Goal: Task Accomplishment & Management: Manage account settings

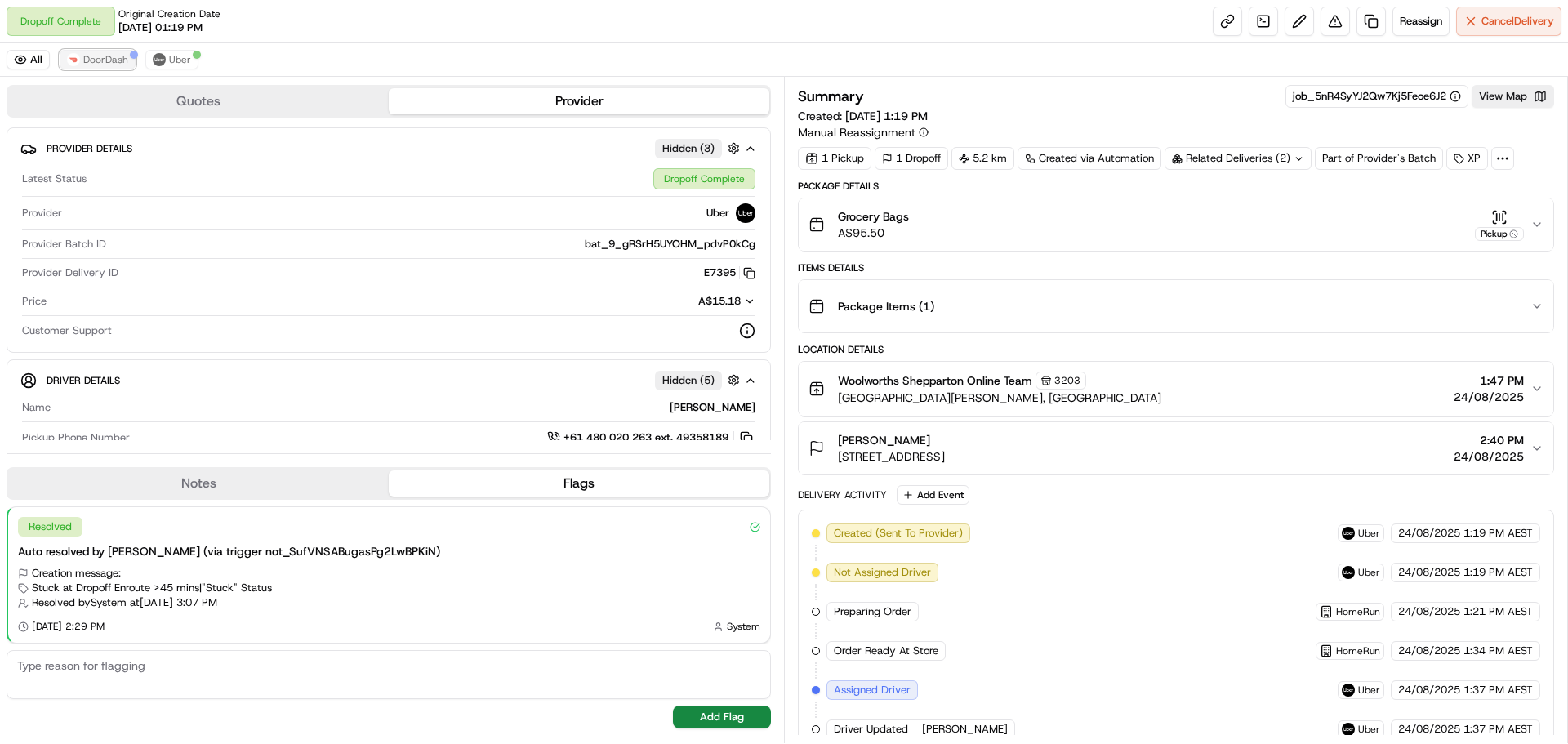
click at [92, 58] on span "DoorDash" at bounding box center [105, 60] width 45 height 13
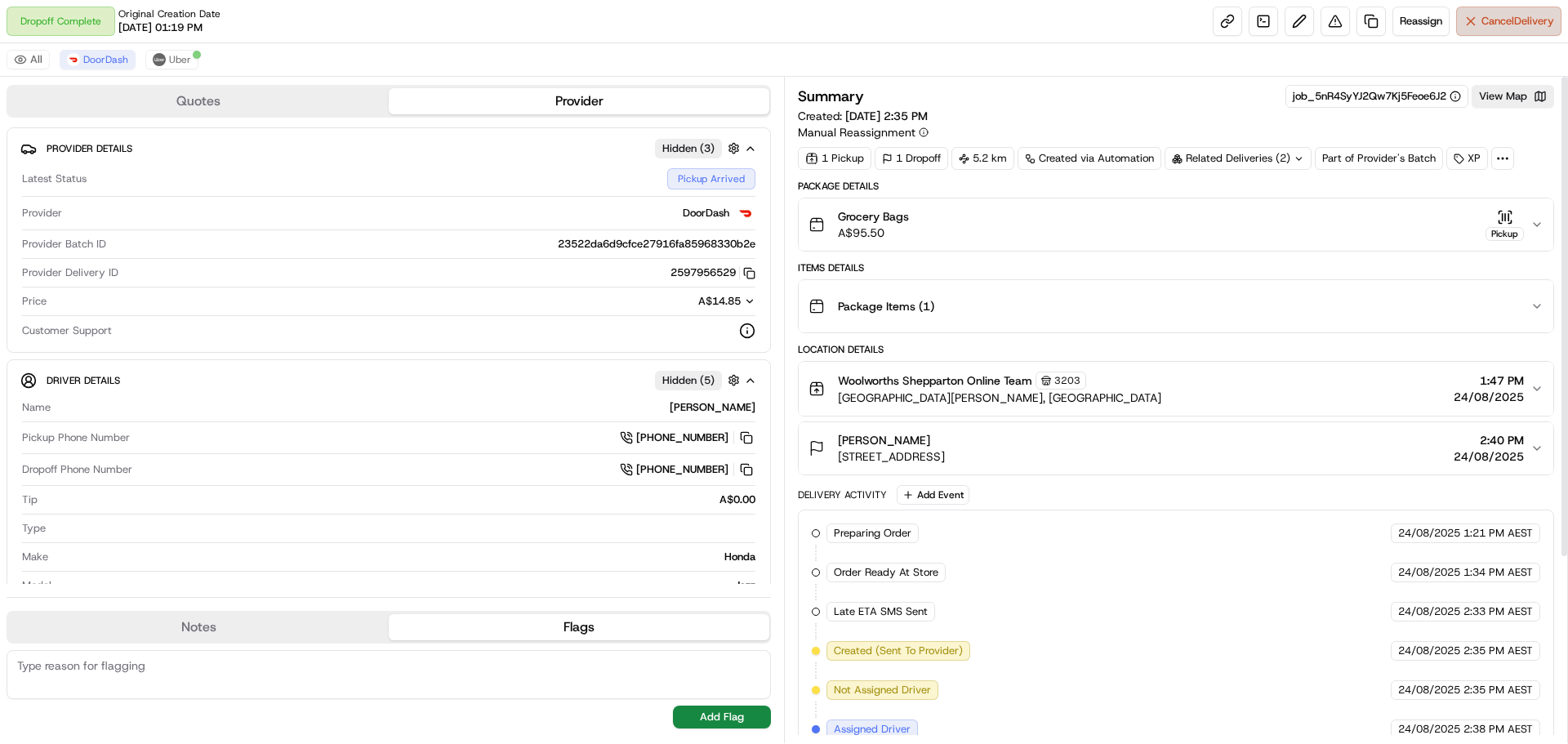
click at [1502, 20] on span "Cancel Delivery" at bounding box center [1518, 22] width 73 height 15
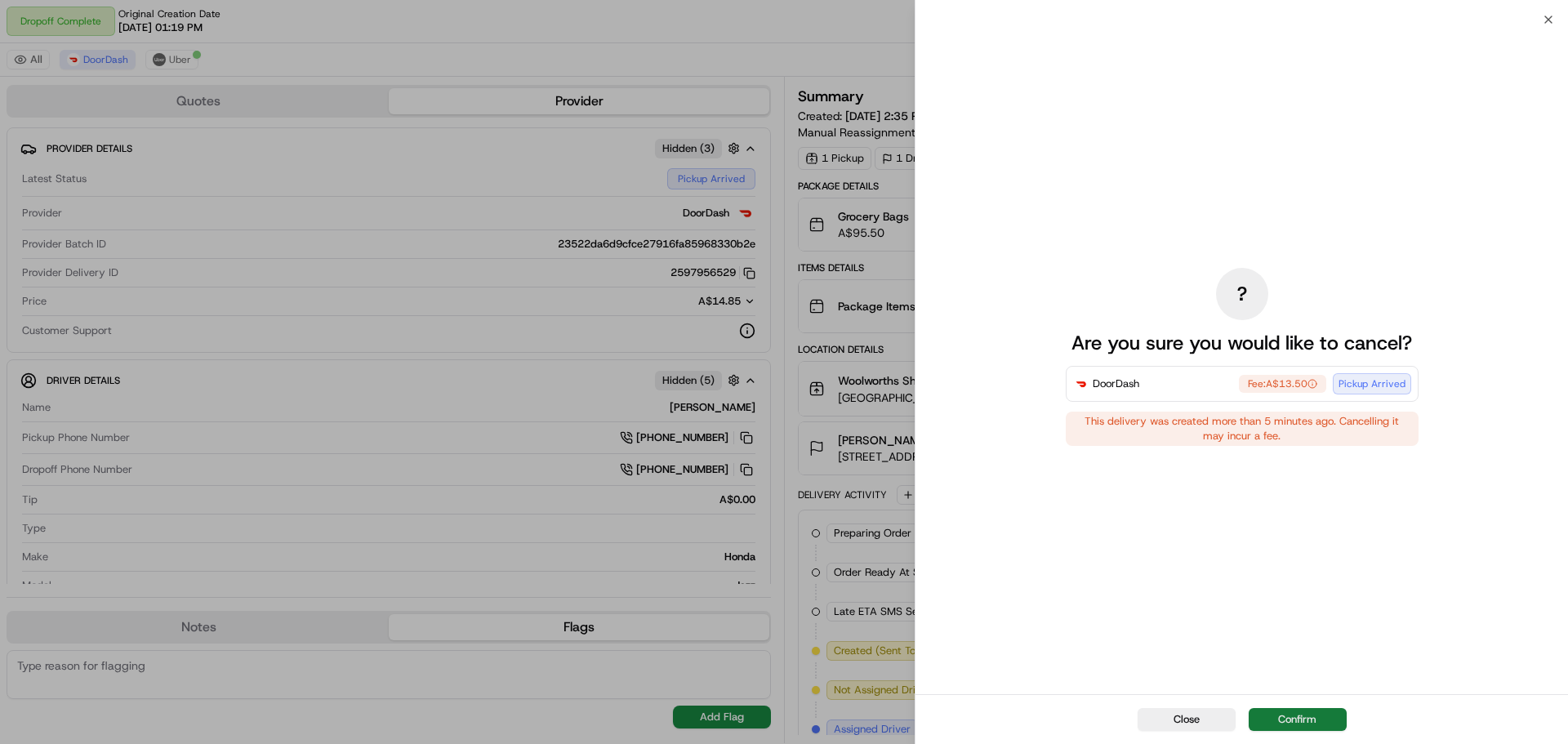
click at [1305, 720] on button "Confirm" at bounding box center [1298, 720] width 98 height 23
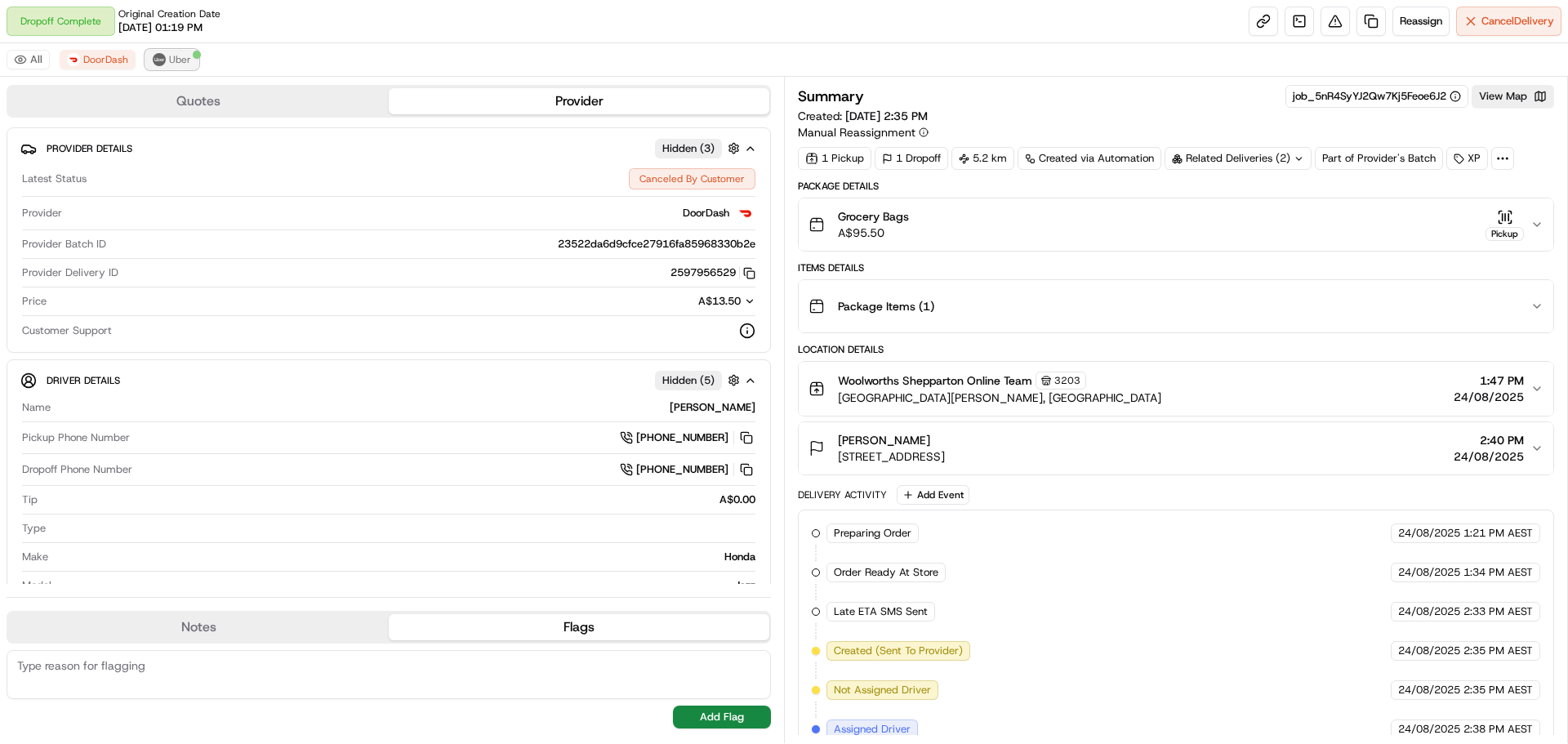
click at [179, 57] on span "Uber" at bounding box center [180, 60] width 22 height 13
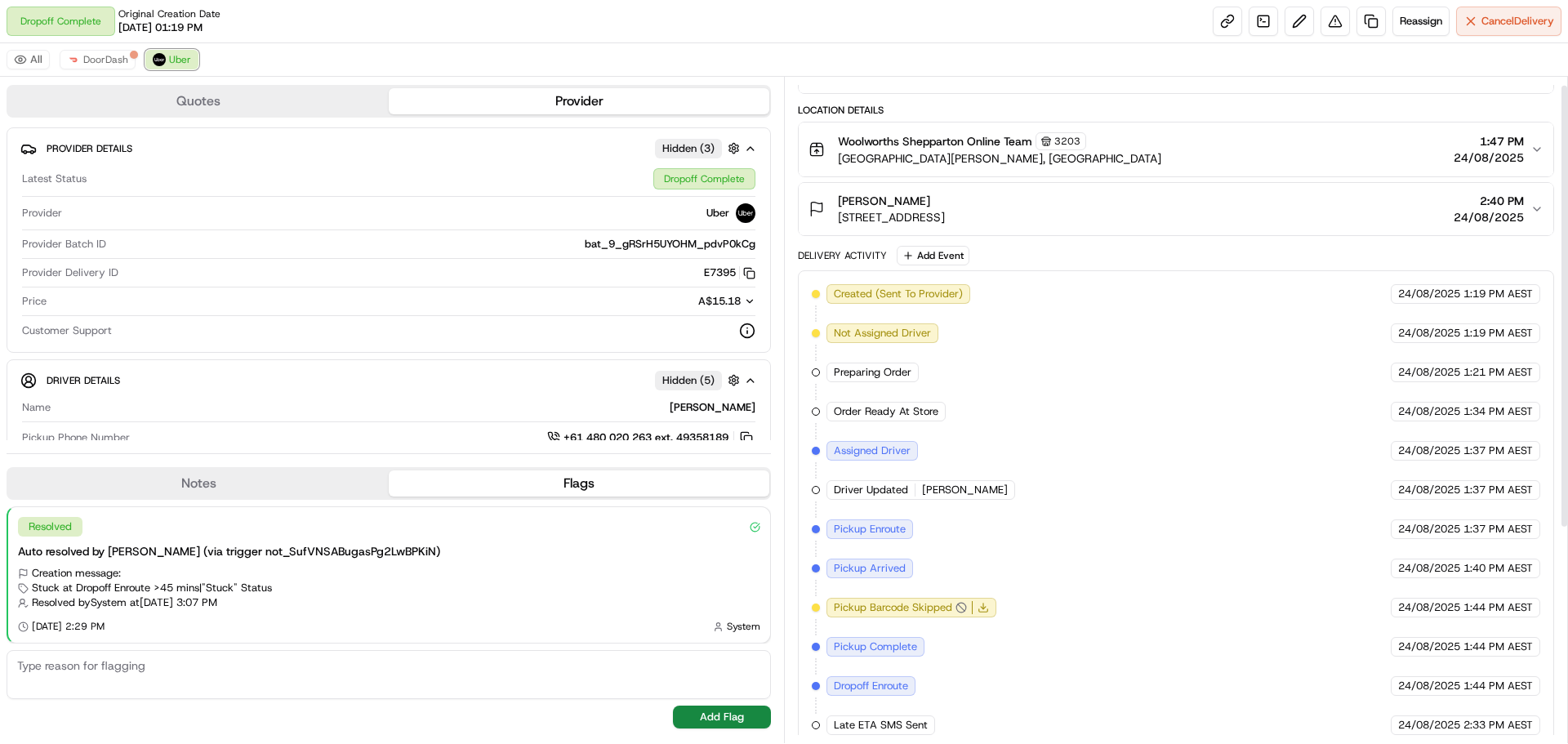
scroll to position [5, 0]
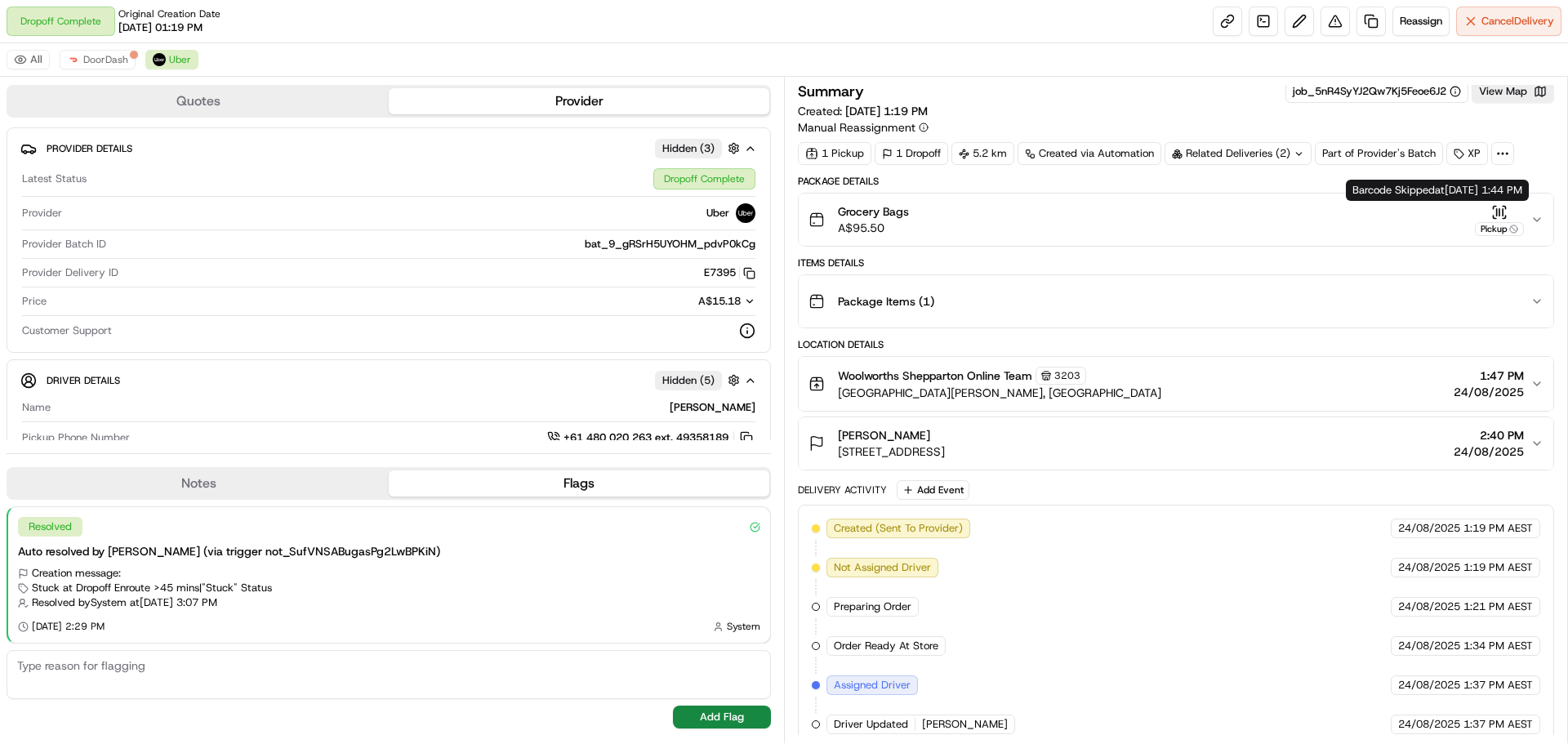
click at [1503, 210] on icon "button" at bounding box center [1500, 213] width 17 height 17
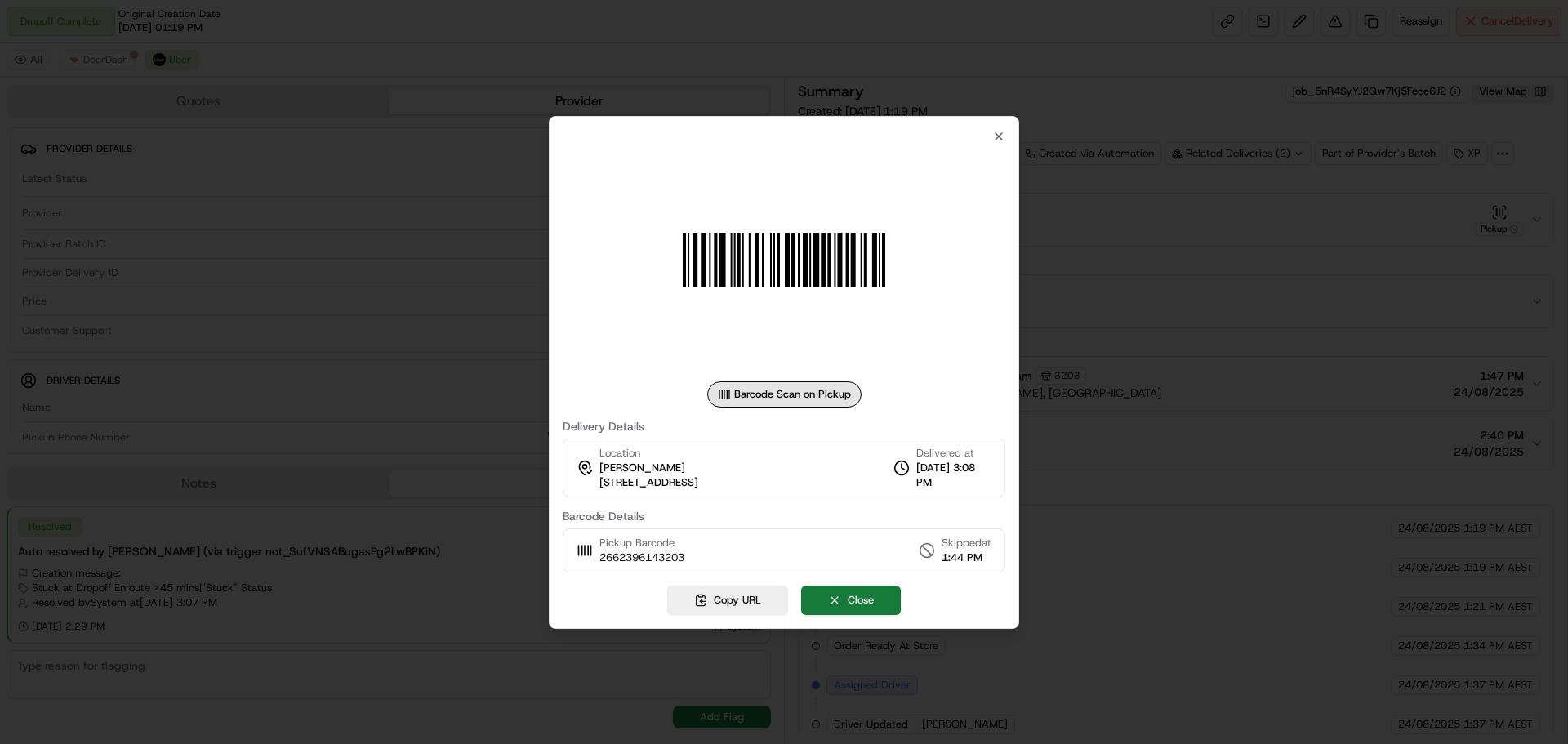
click at [852, 593] on button "Close" at bounding box center [851, 600] width 100 height 29
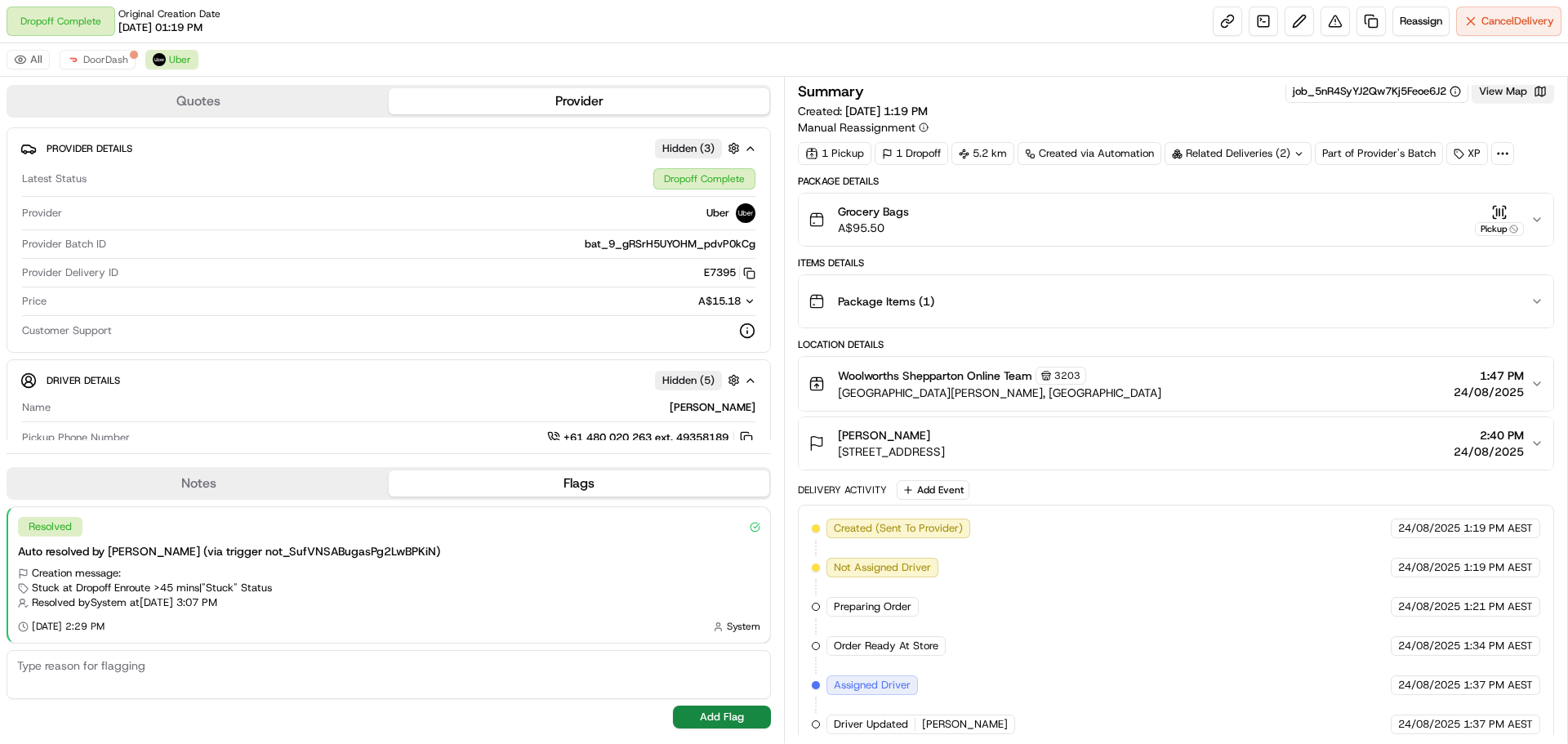
click at [1503, 96] on button "View Map" at bounding box center [1512, 91] width 82 height 23
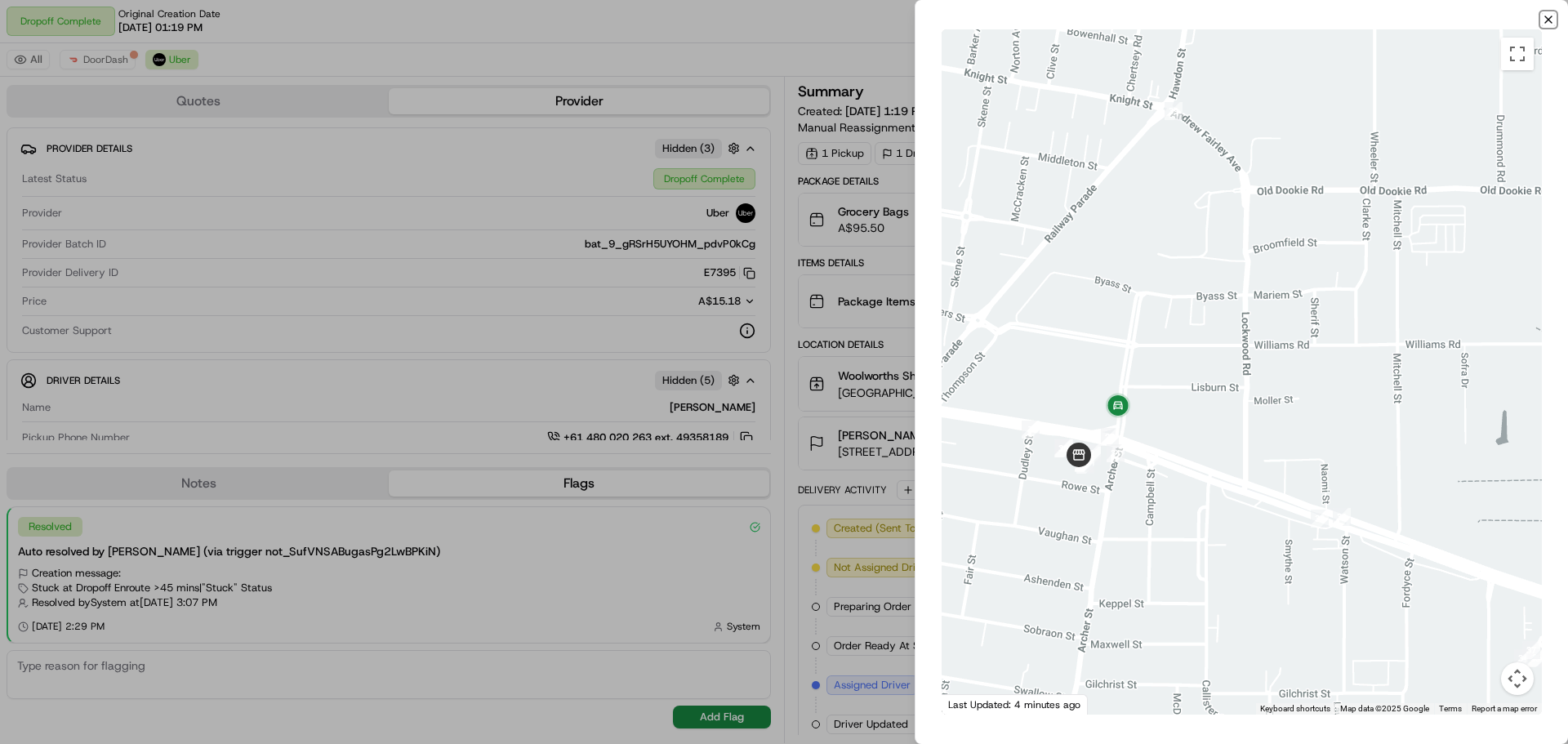
drag, startPoint x: 1548, startPoint y: 17, endPoint x: 827, endPoint y: 35, distance: 721.2
click at [1546, 16] on icon "button" at bounding box center [1549, 20] width 13 height 13
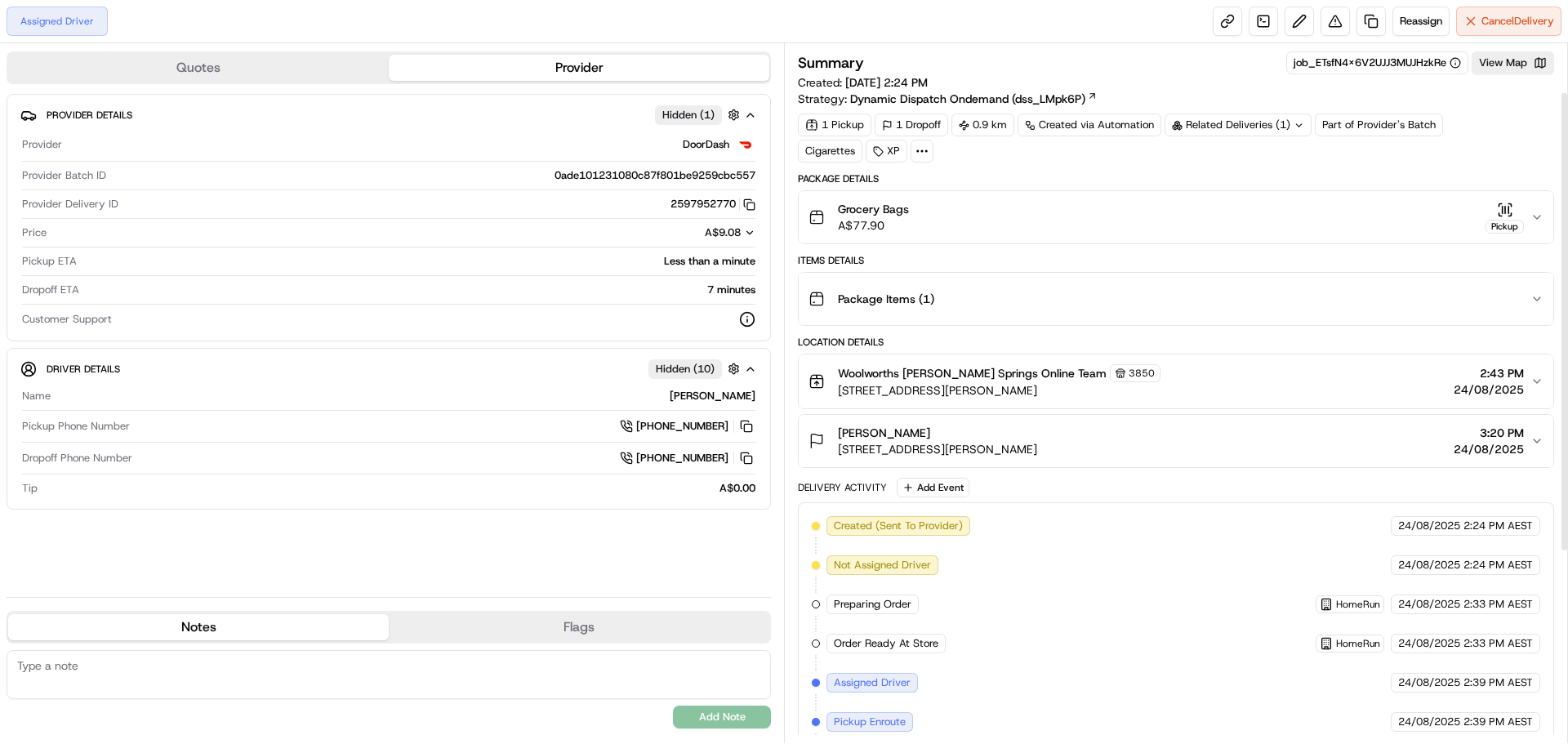
scroll to position [364, 0]
click at [1492, 17] on span "Cancel Delivery" at bounding box center [1518, 22] width 73 height 15
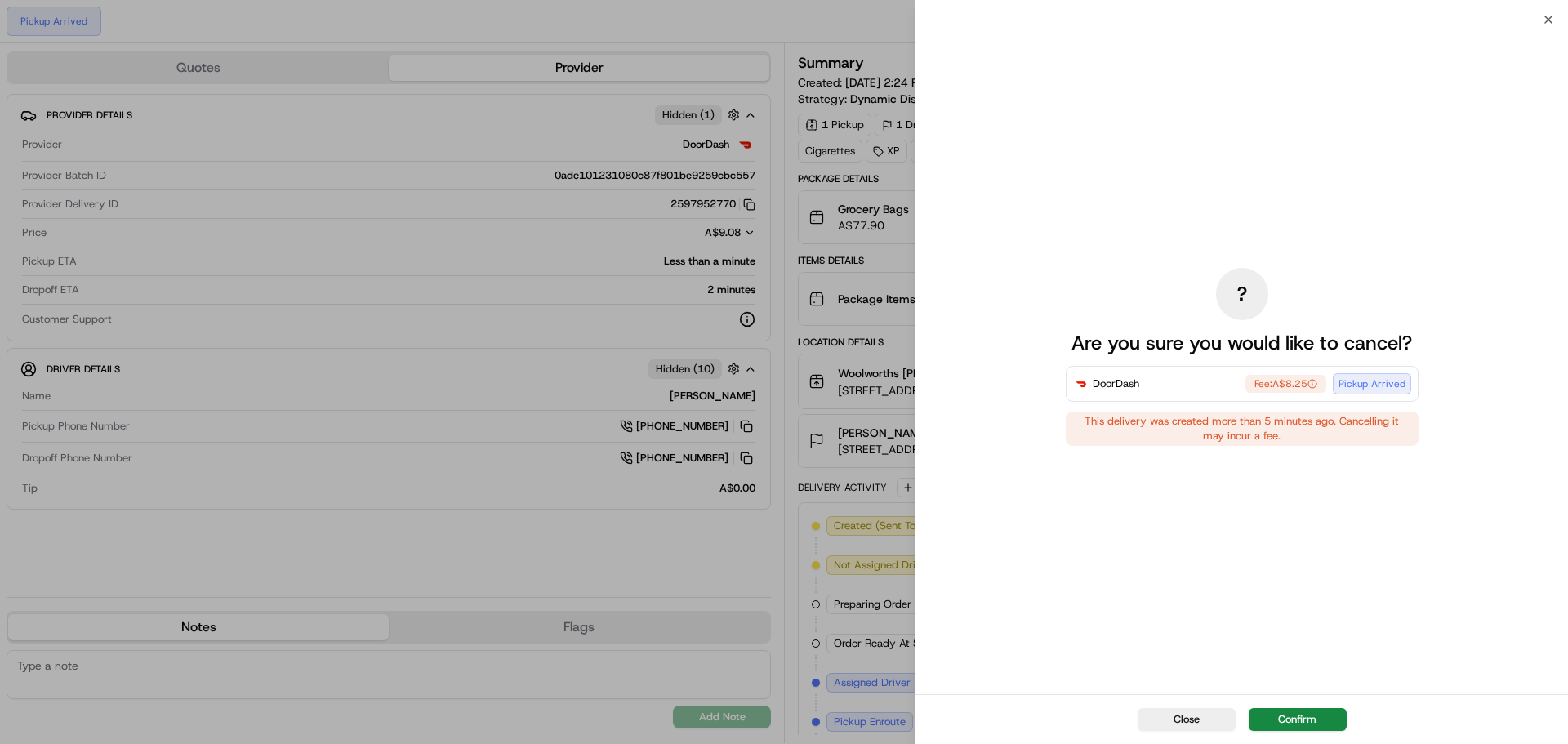
click at [1292, 719] on button "Confirm" at bounding box center [1298, 720] width 98 height 23
